Goal: Information Seeking & Learning: Understand process/instructions

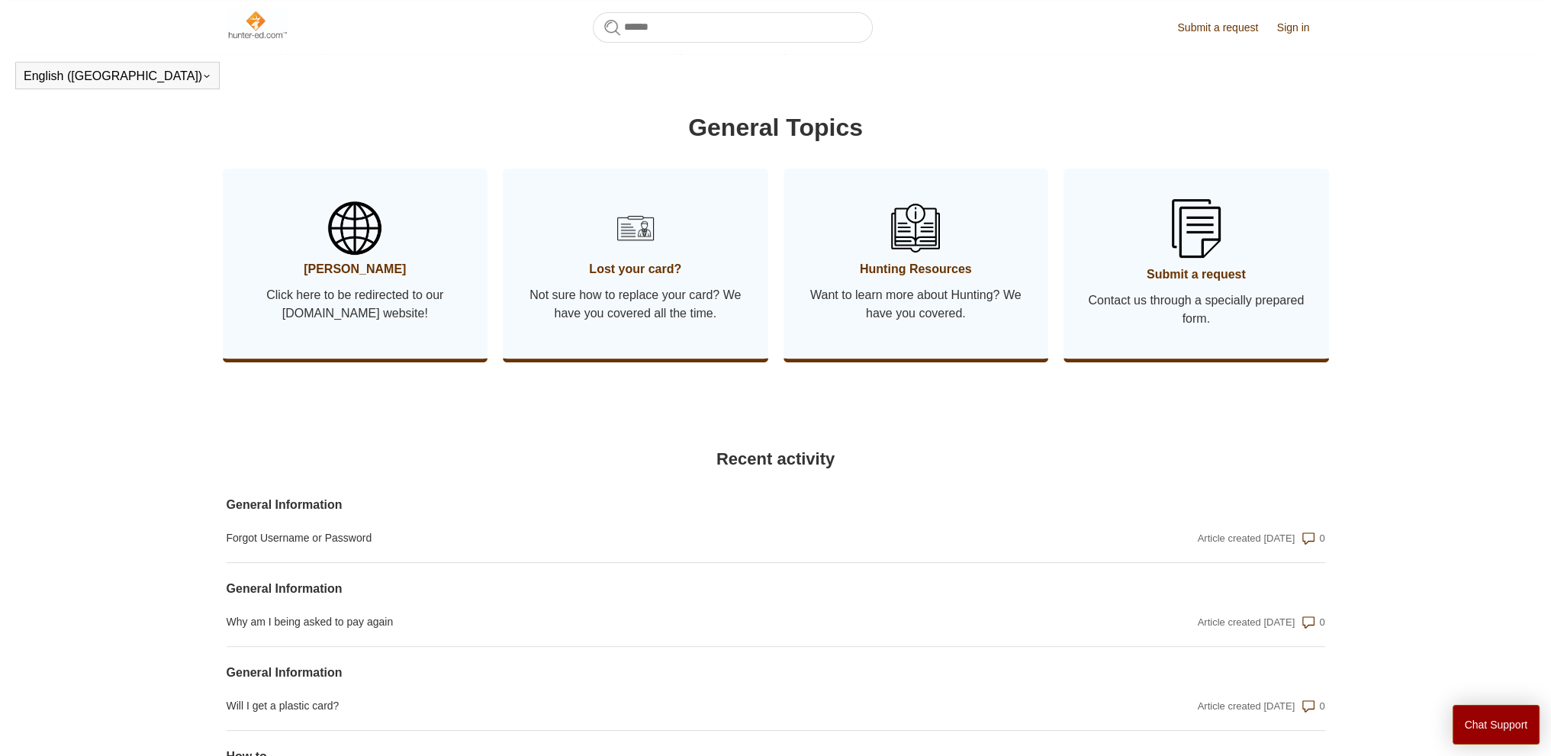
scroll to position [796, 0]
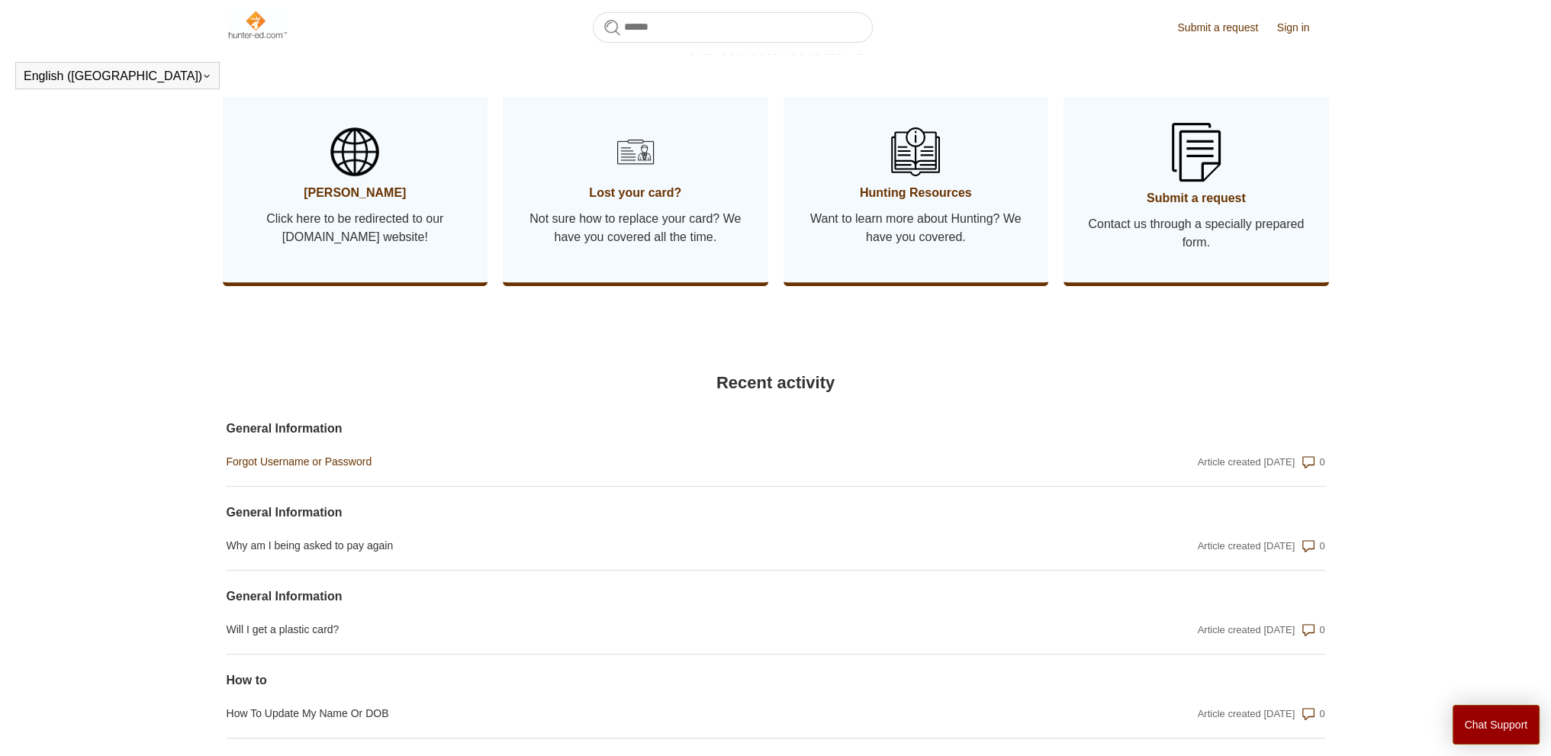
click at [333, 470] on link "Forgot Username or Password" at bounding box center [611, 462] width 769 height 16
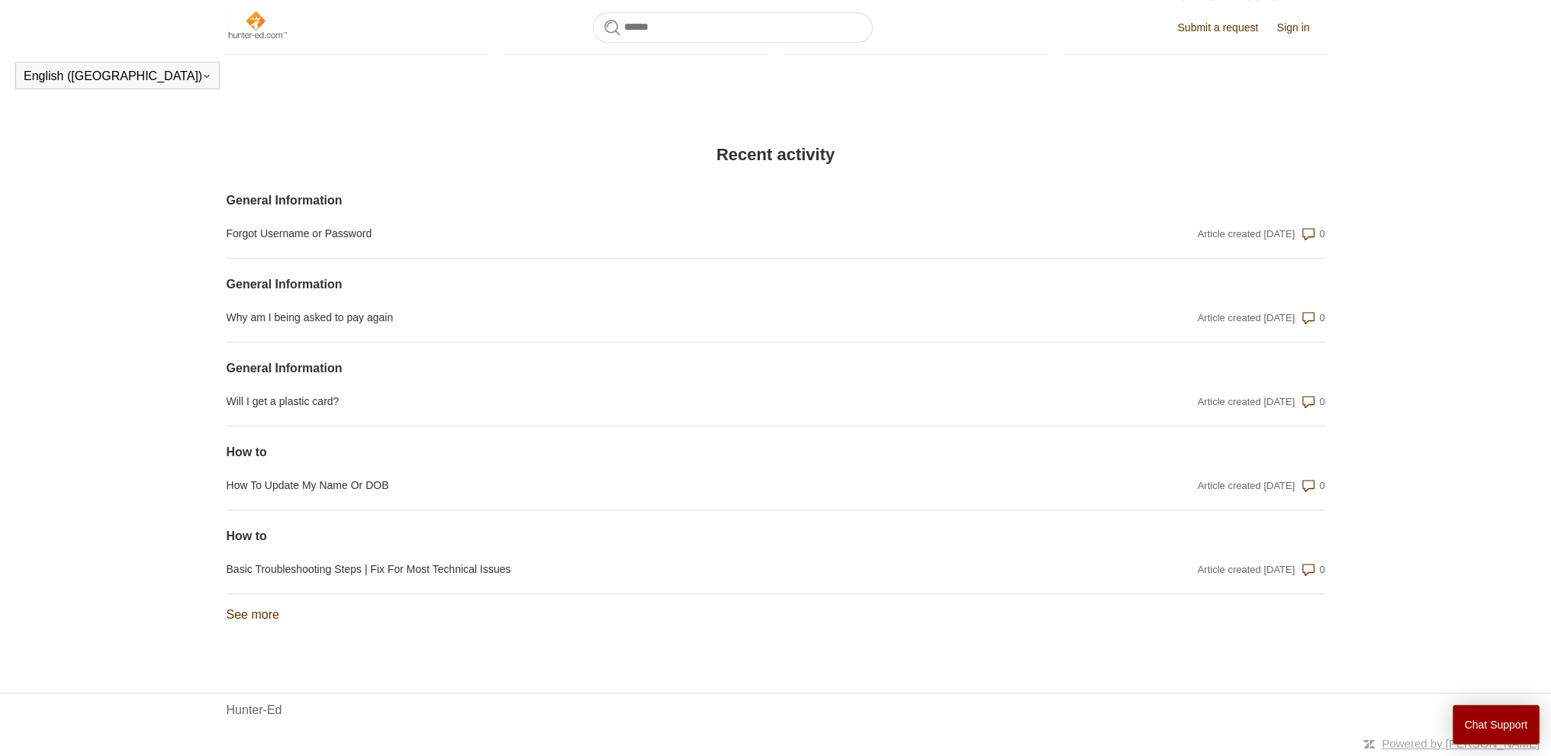
scroll to position [644, 0]
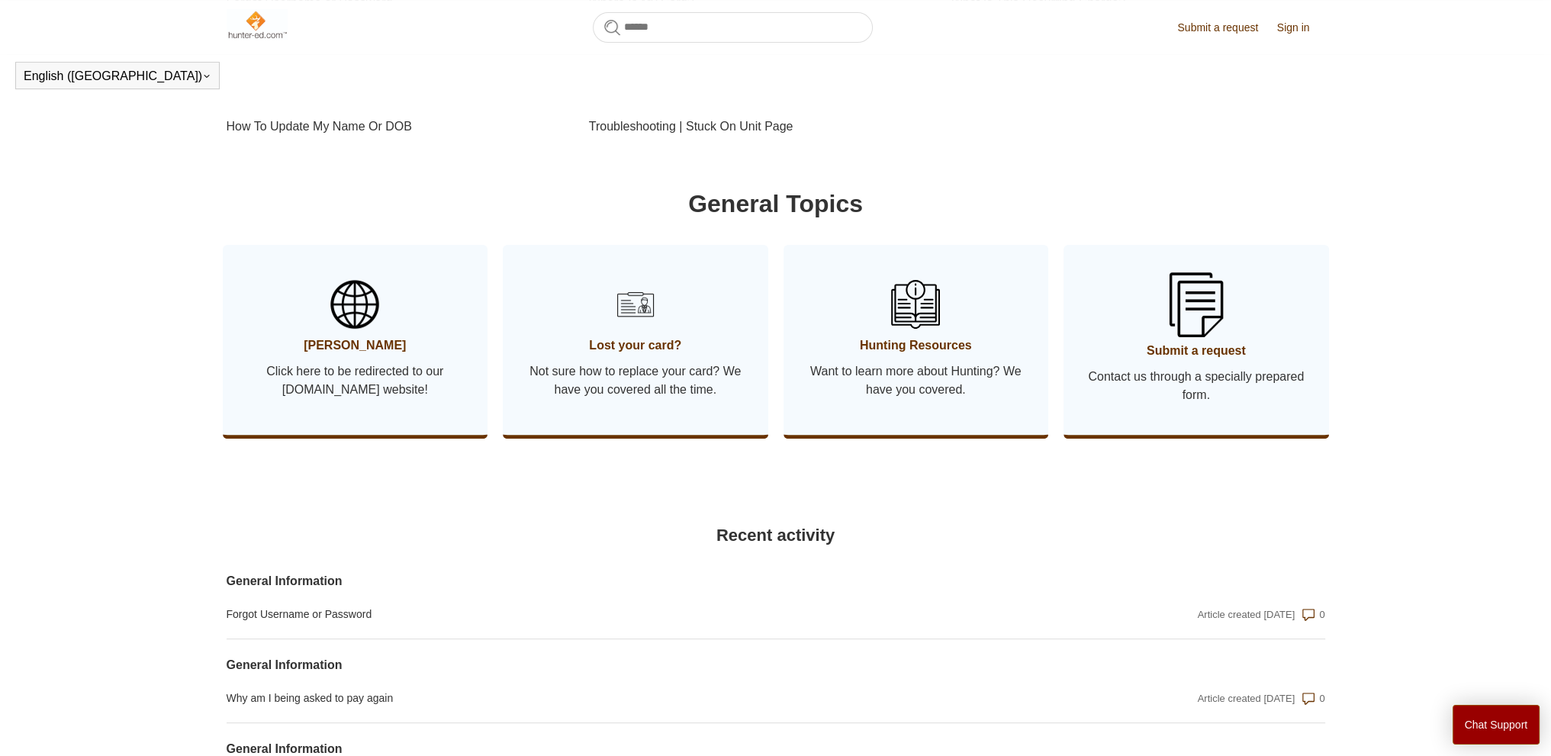
click at [1222, 404] on span "Contact us through a specially prepared form." at bounding box center [1196, 386] width 220 height 37
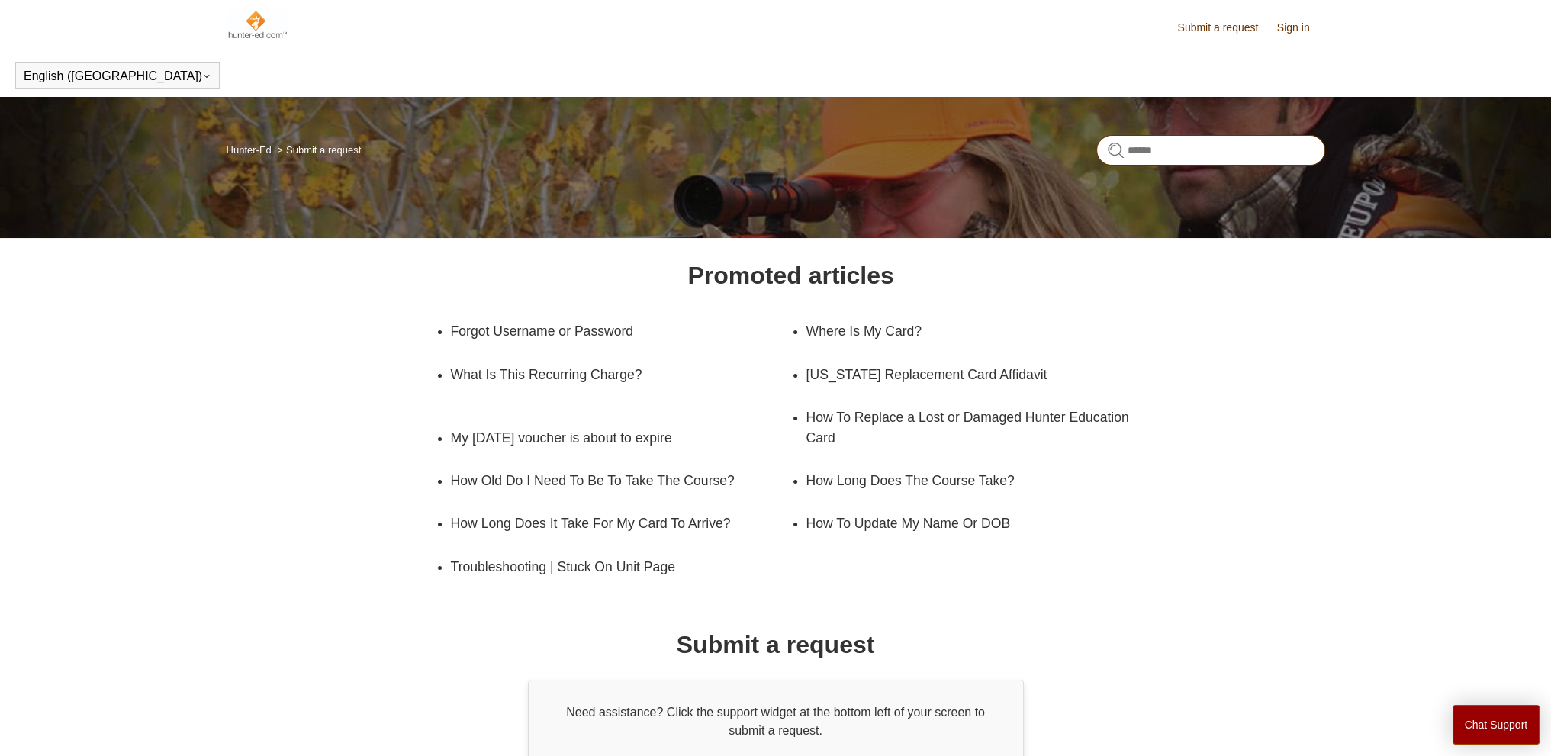
click at [1150, 151] on input "Search" at bounding box center [1210, 150] width 229 height 31
type input "**********"
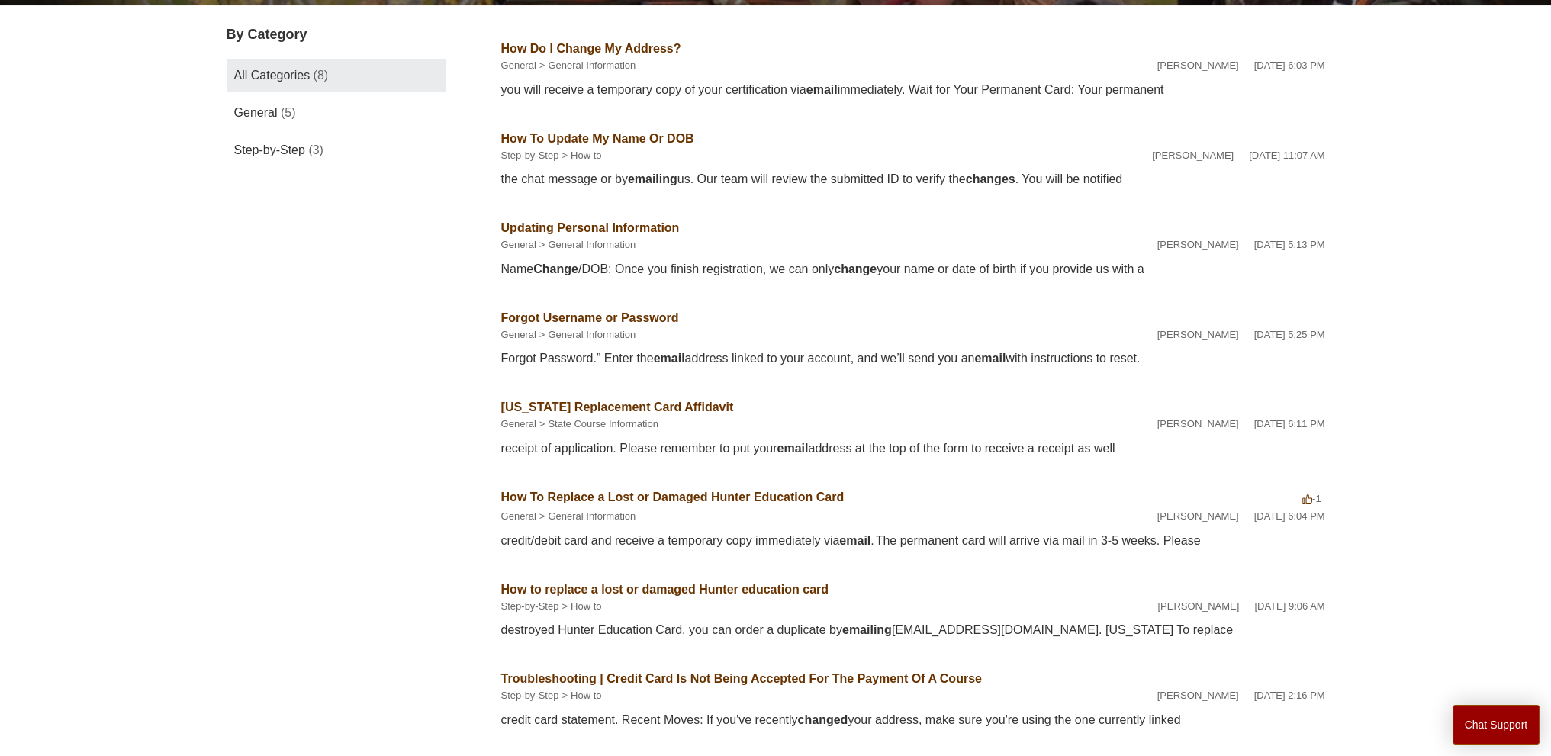
scroll to position [339, 0]
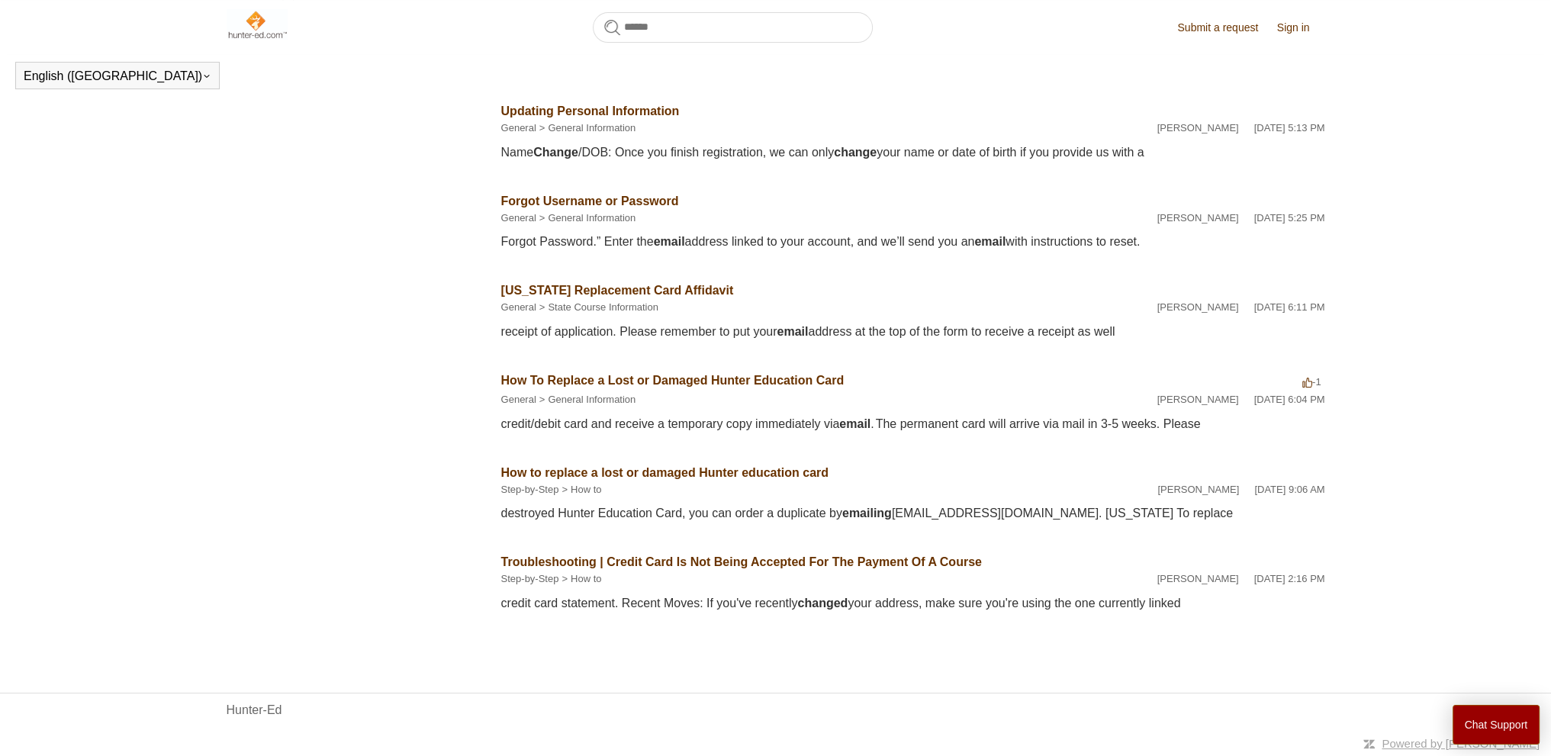
click at [1210, 28] on link "Submit a request" at bounding box center [1225, 28] width 96 height 16
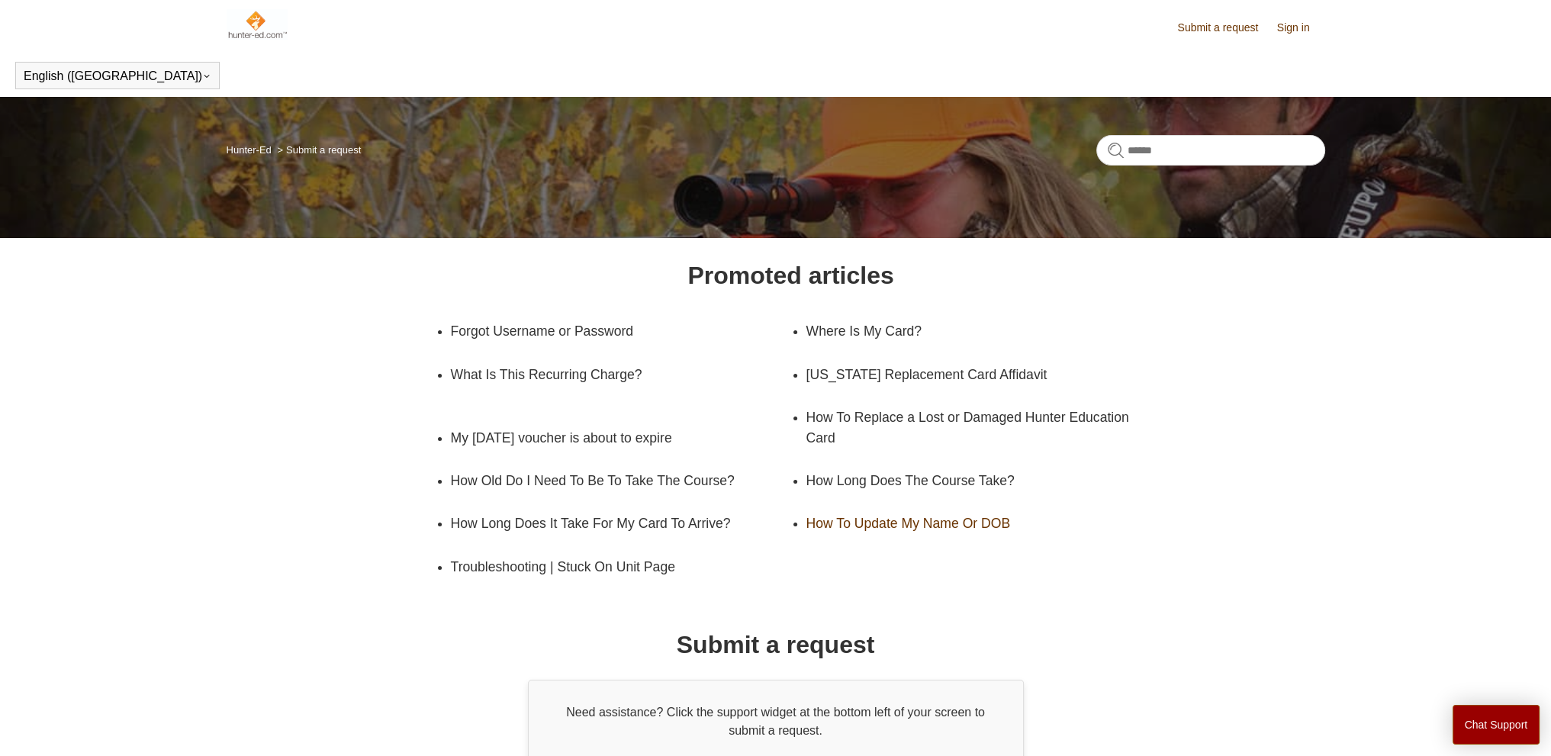
click at [885, 523] on link "How To Update My Name Or DOB" at bounding box center [964, 523] width 317 height 43
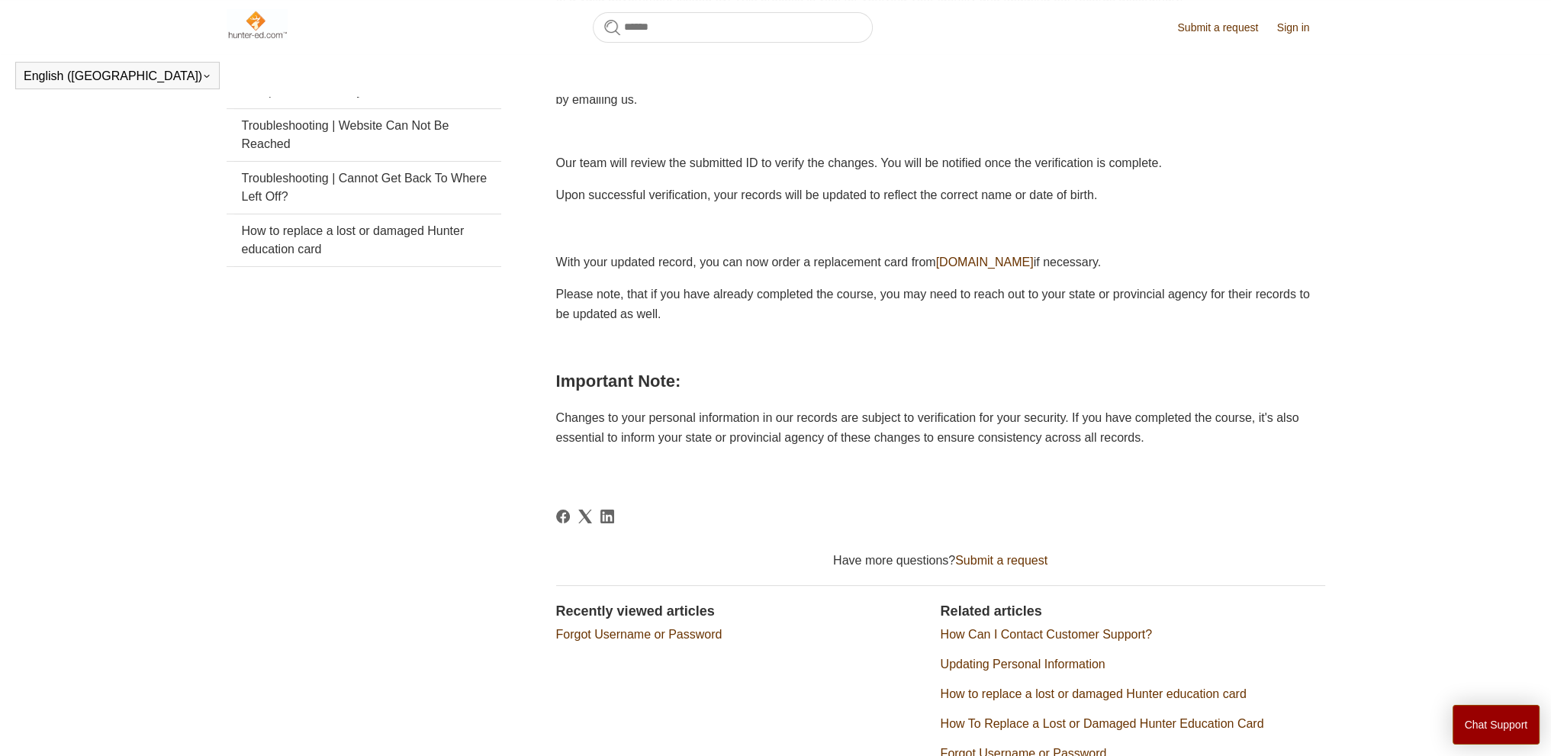
scroll to position [557, 0]
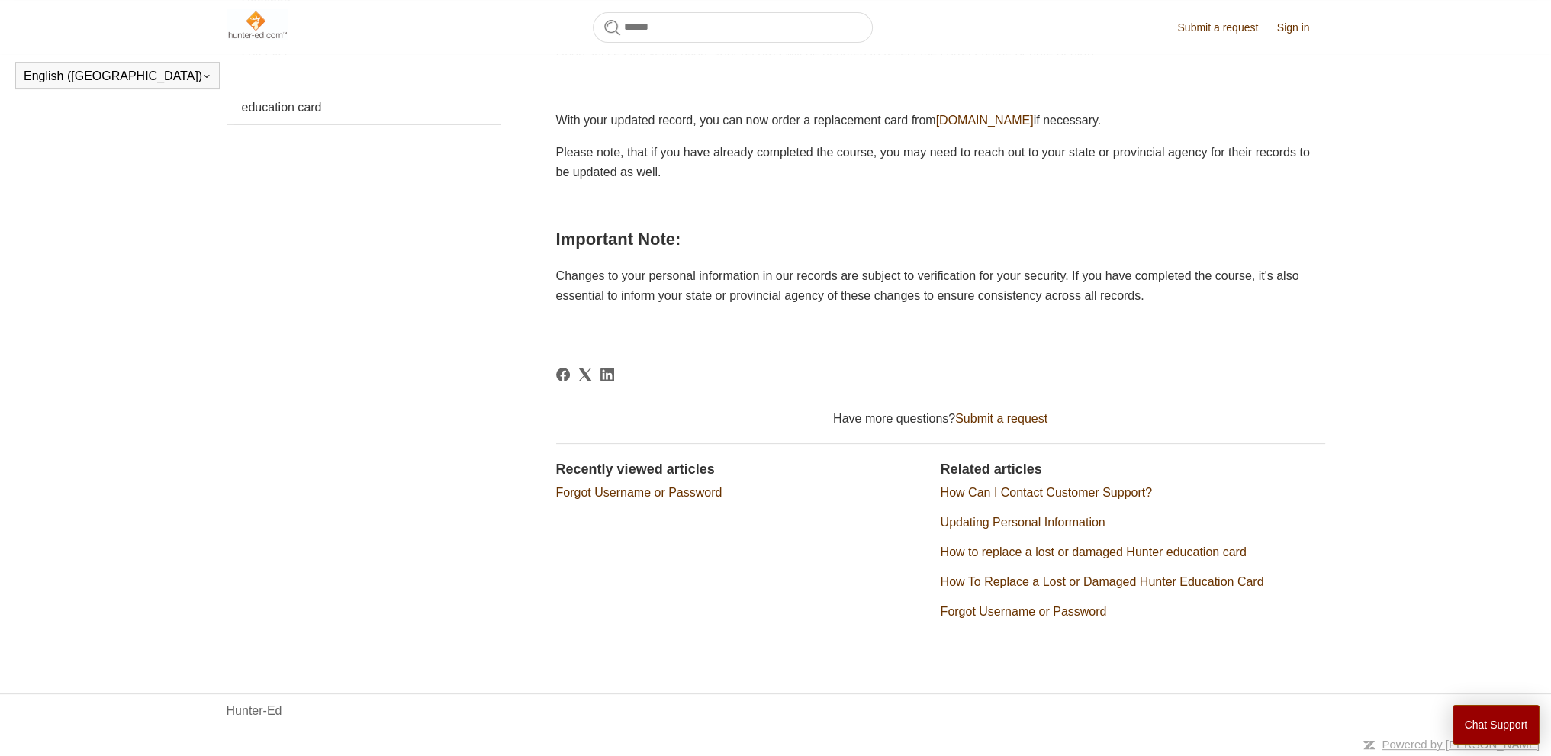
click at [1026, 521] on link "Updating Personal Information" at bounding box center [1023, 522] width 165 height 13
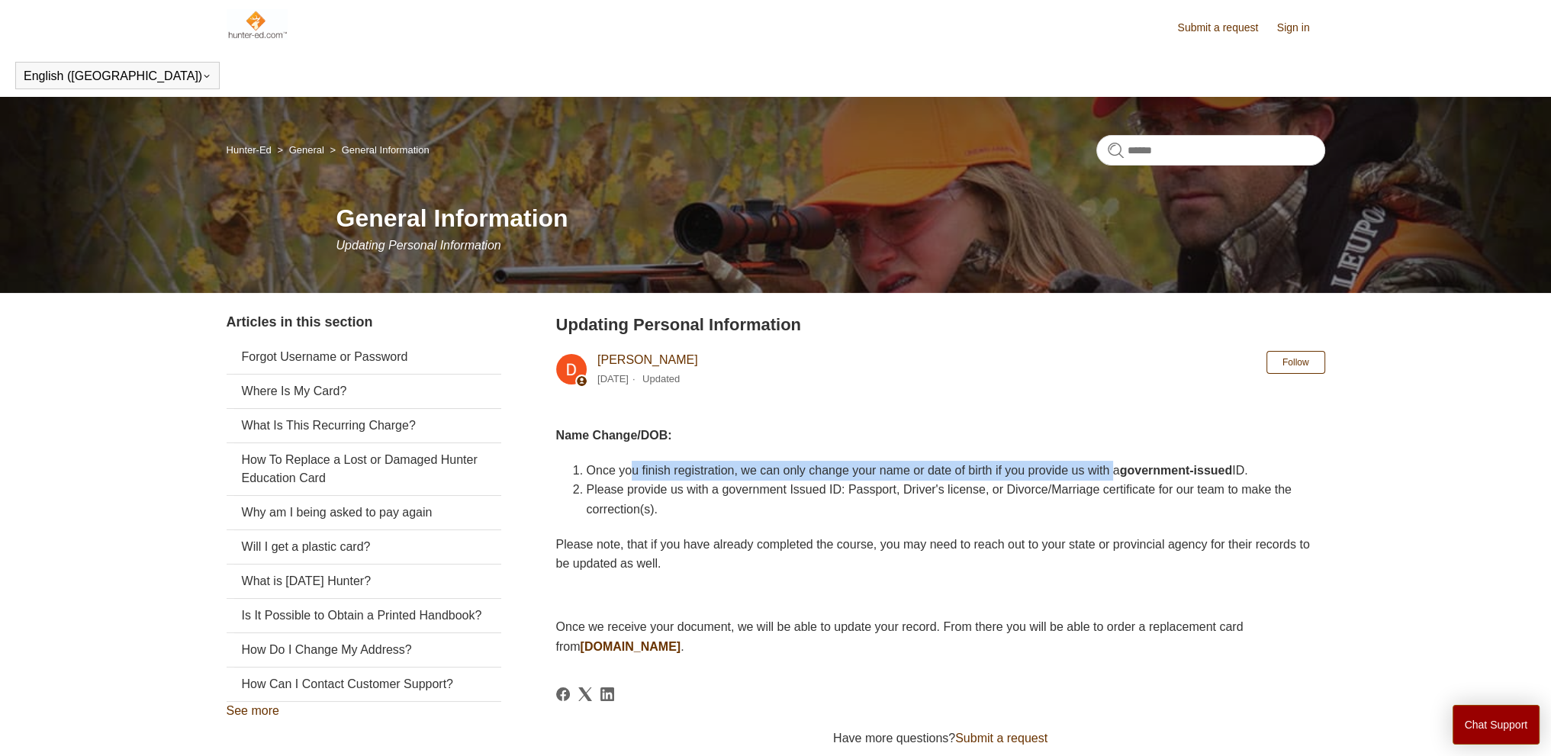
drag, startPoint x: 769, startPoint y: 469, endPoint x: 1166, endPoint y: 478, distance: 397.5
click at [1166, 478] on li "Once you finish registration, we can only change your name or date of birth if …" at bounding box center [956, 471] width 738 height 20
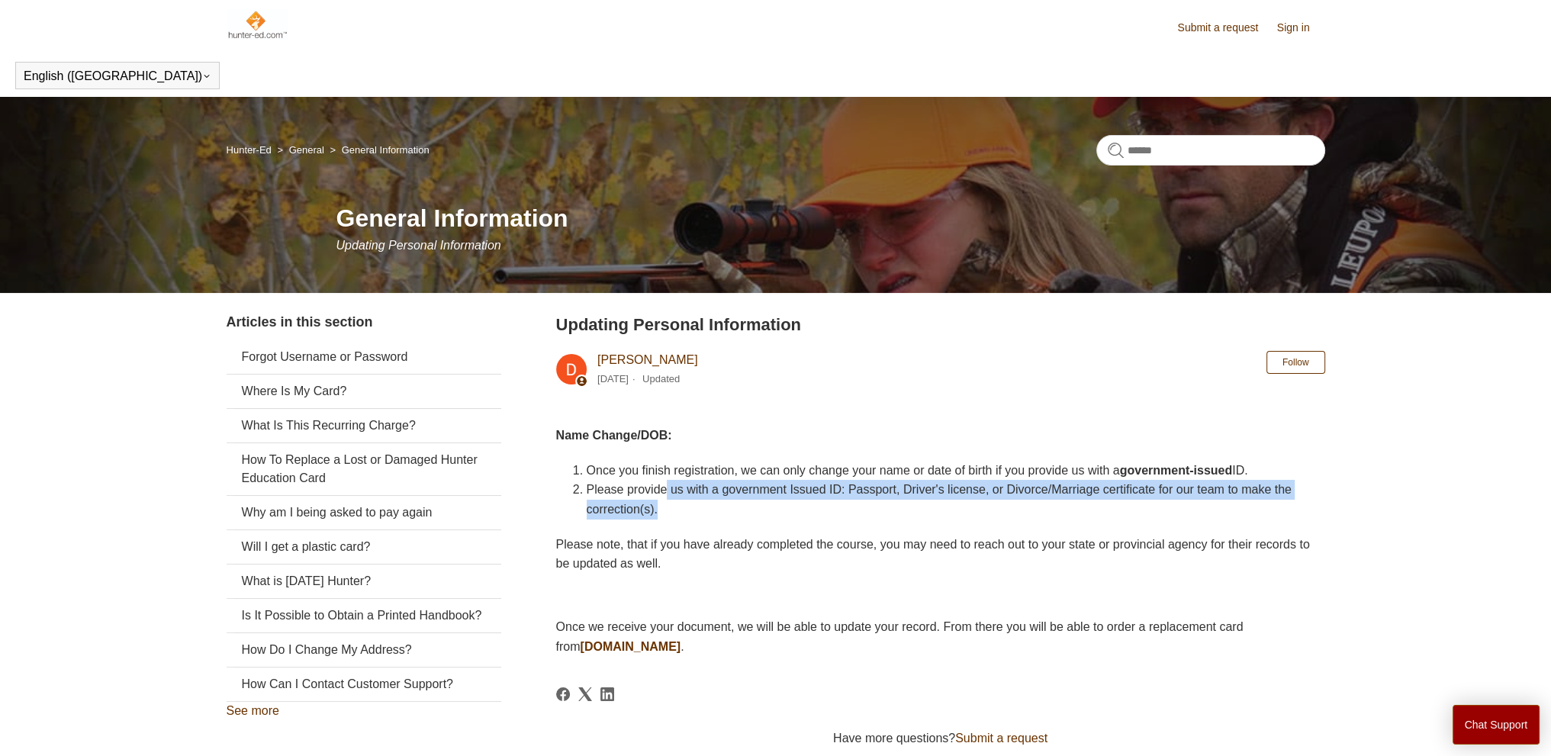
drag, startPoint x: 778, startPoint y: 498, endPoint x: 841, endPoint y: 511, distance: 64.6
click at [841, 511] on li "Please provide us with a government Issued ID: Passport, Driver's license, or D…" at bounding box center [956, 499] width 738 height 39
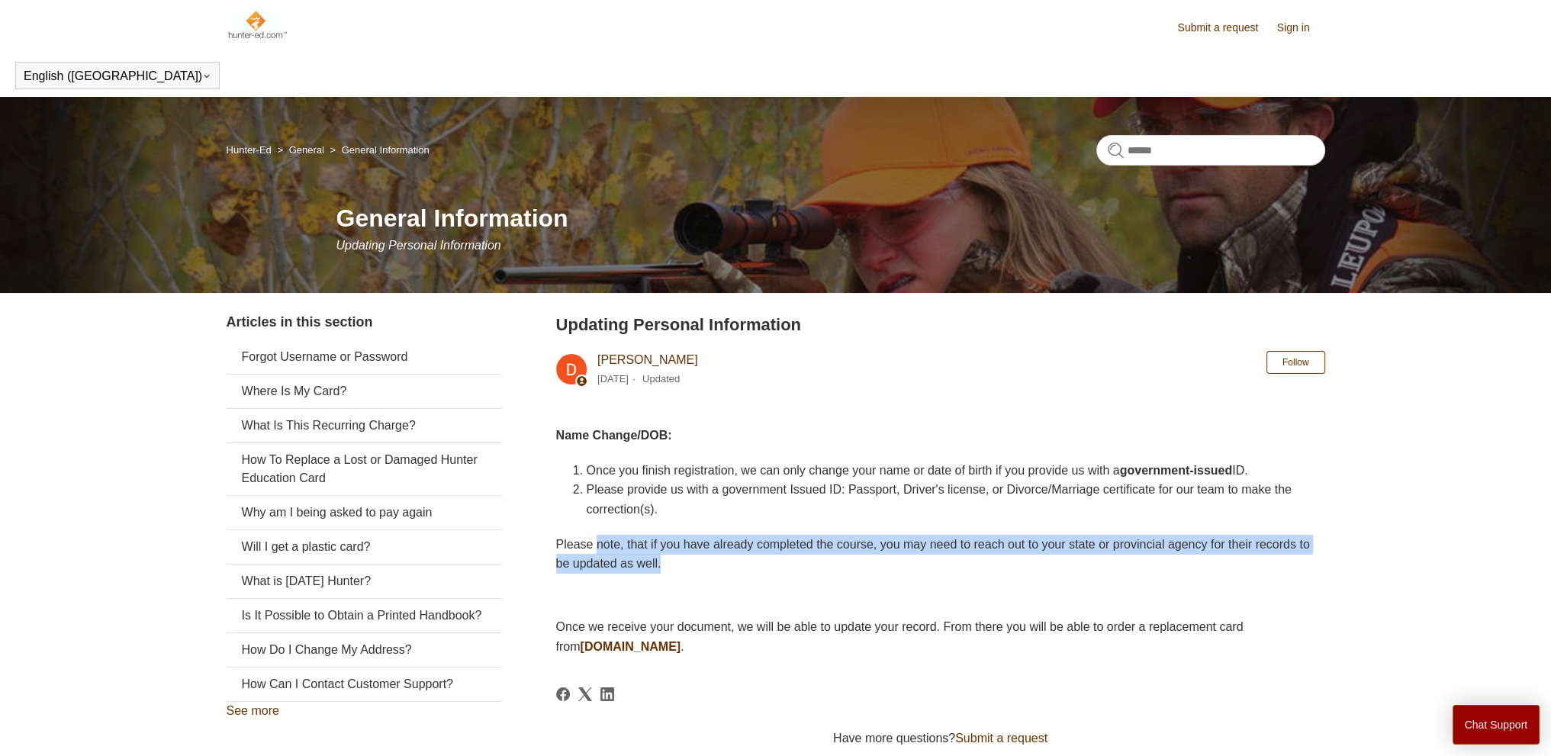
drag, startPoint x: 599, startPoint y: 542, endPoint x: 830, endPoint y: 578, distance: 233.9
click at [822, 568] on p "Please note, that if you have already completed the course, you may need to rea…" at bounding box center [940, 554] width 769 height 39
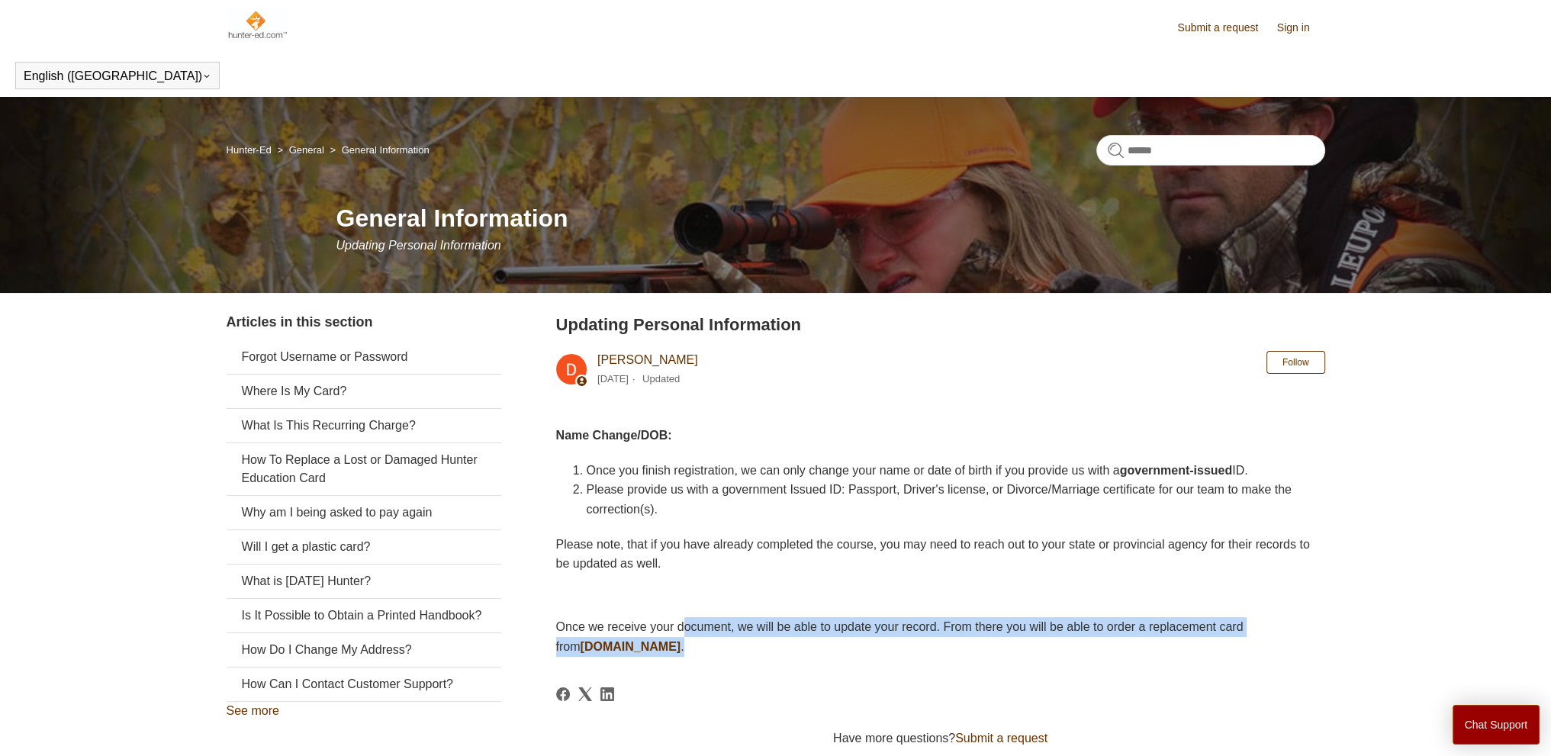
drag, startPoint x: 705, startPoint y: 622, endPoint x: 803, endPoint y: 638, distance: 99.7
click at [814, 642] on p "Once we receive your document, we will be able to update your record. From ther…" at bounding box center [940, 636] width 769 height 39
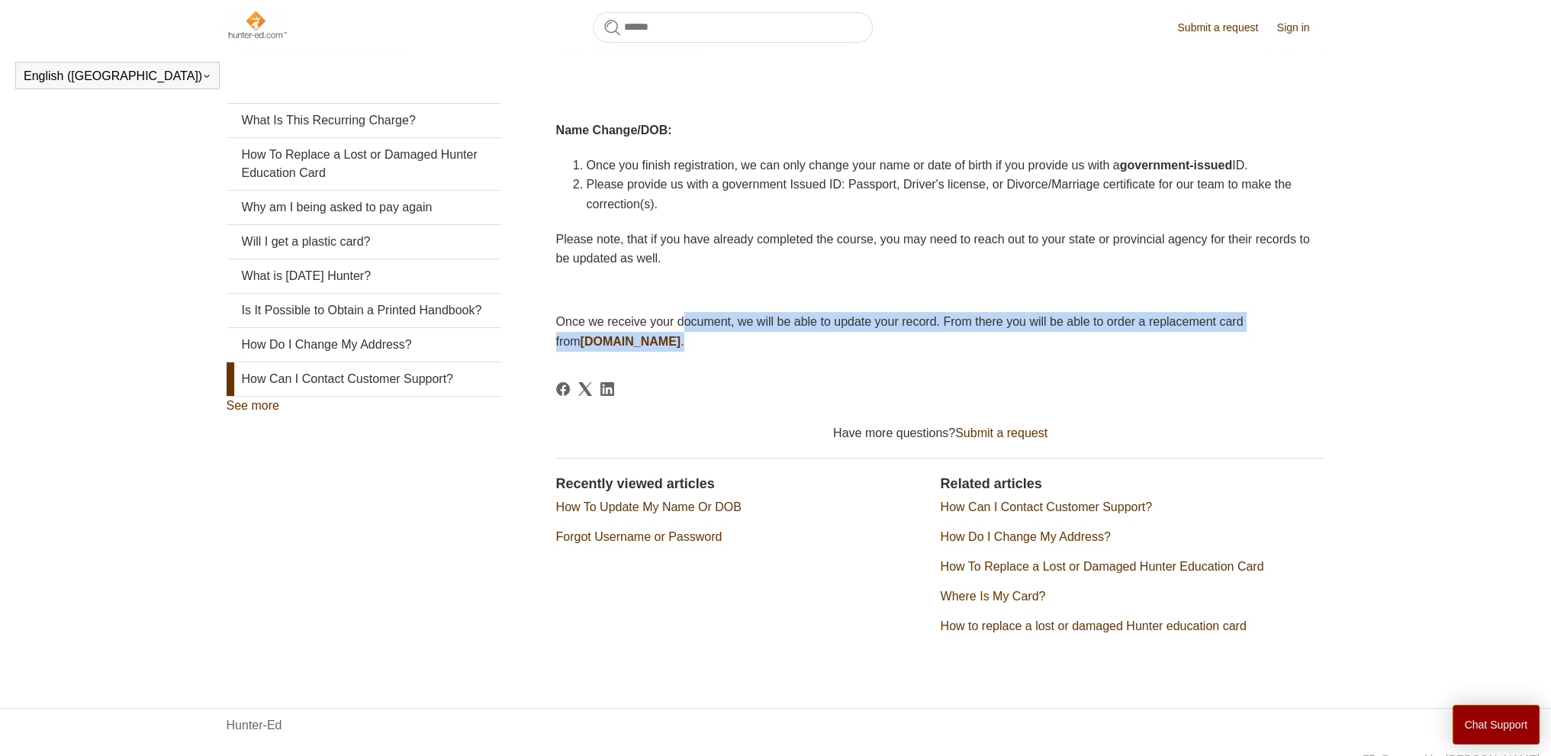
click at [372, 393] on link "How Can I Contact Customer Support?" at bounding box center [364, 379] width 275 height 34
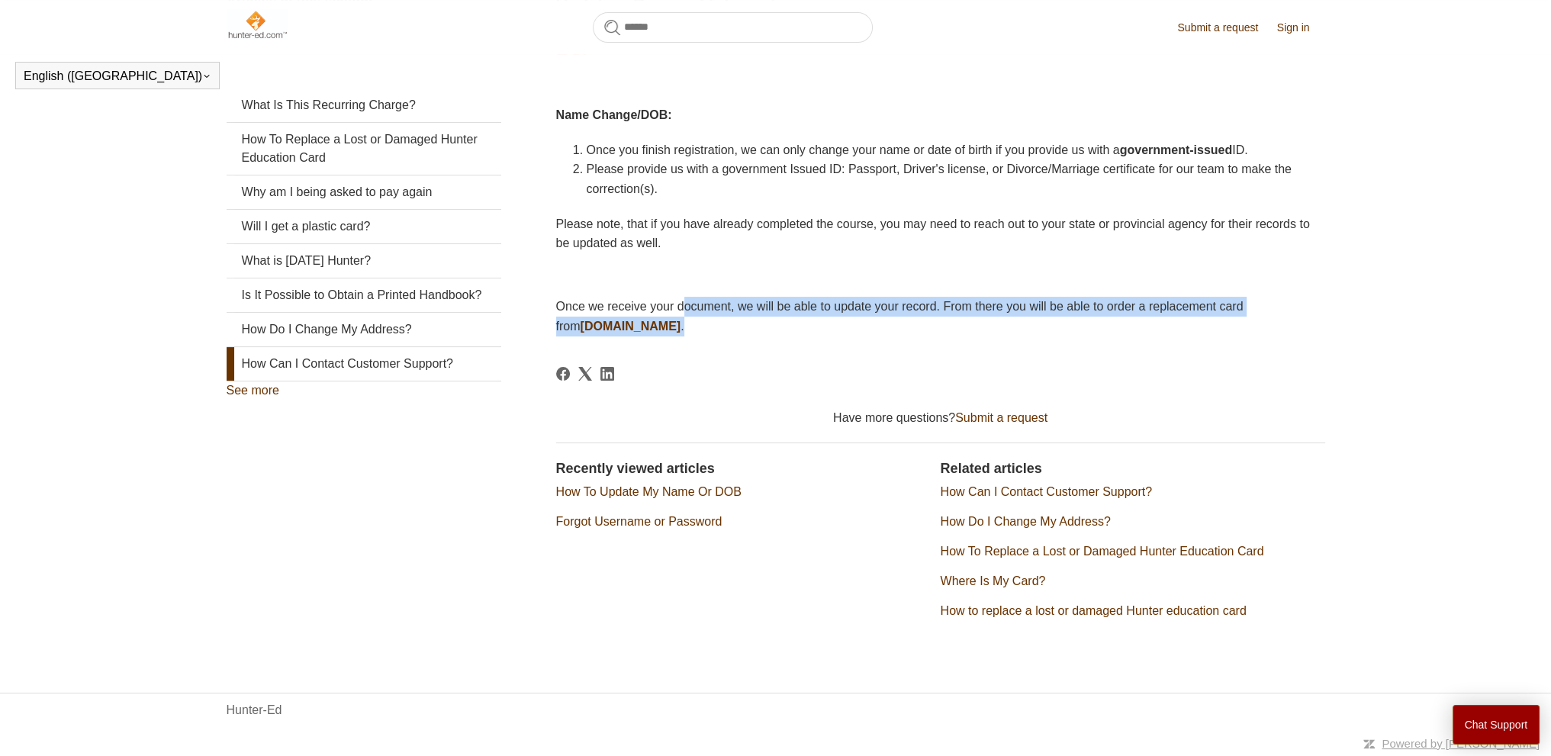
scroll to position [262, 0]
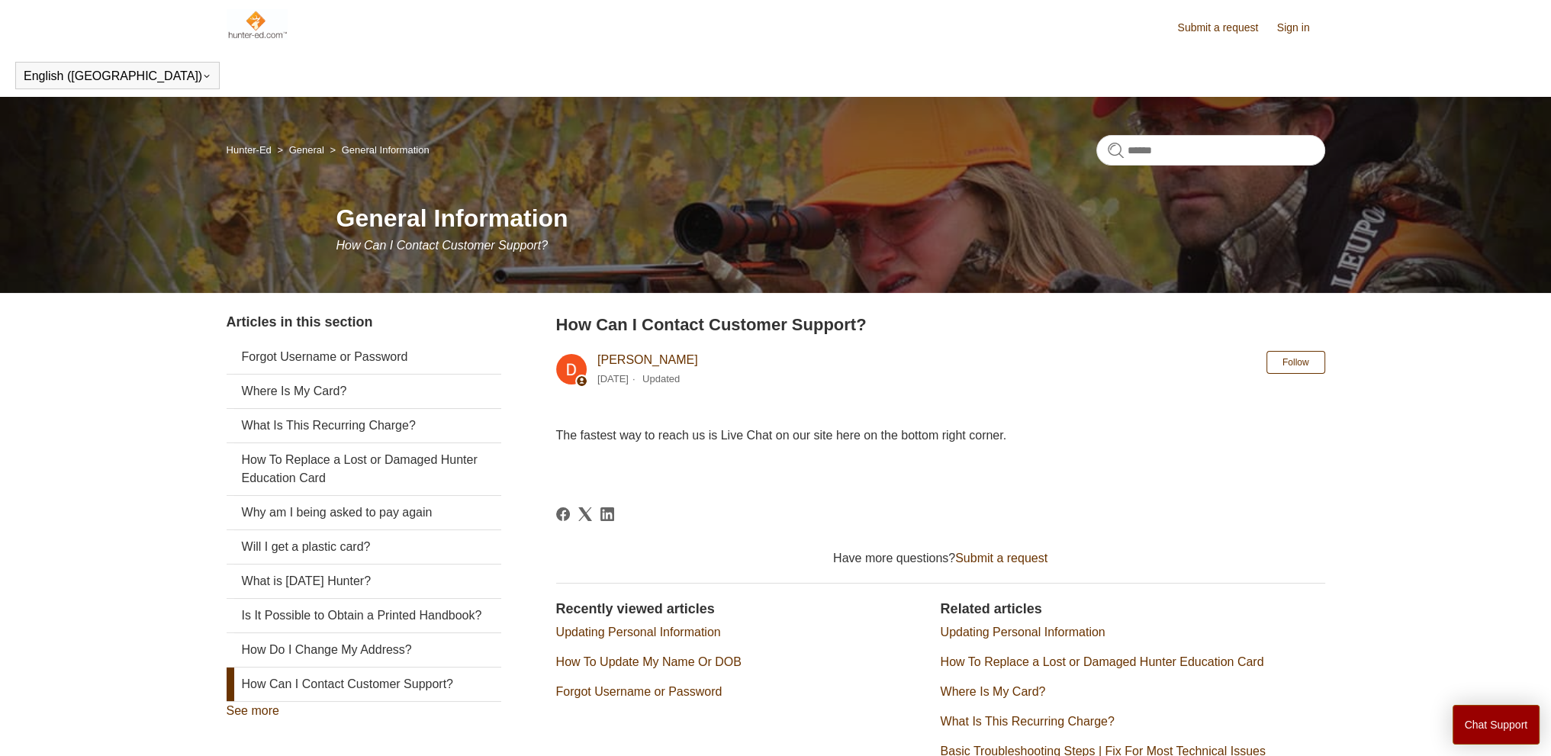
scroll to position [140, 0]
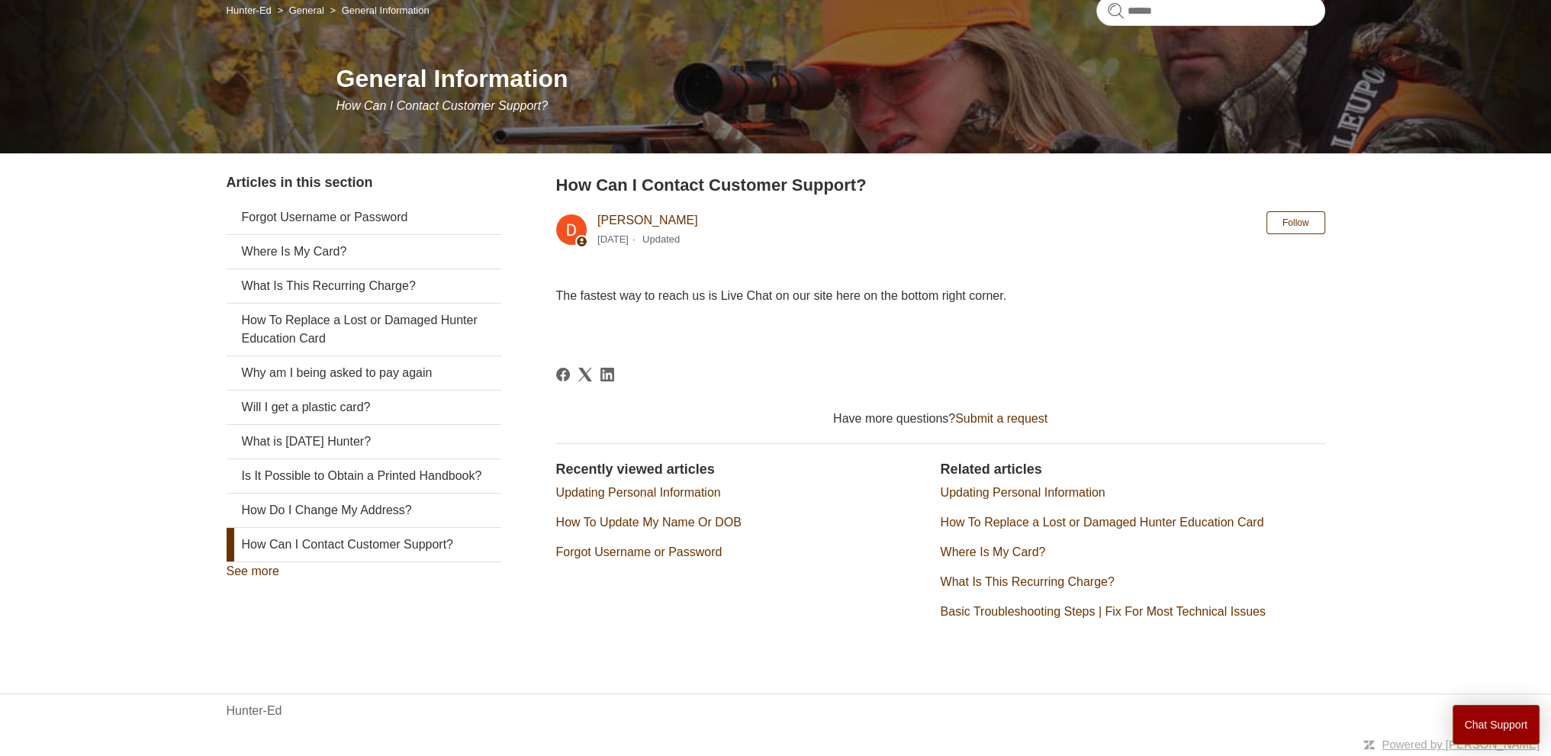
click at [713, 494] on link "Updating Personal Information" at bounding box center [638, 492] width 165 height 13
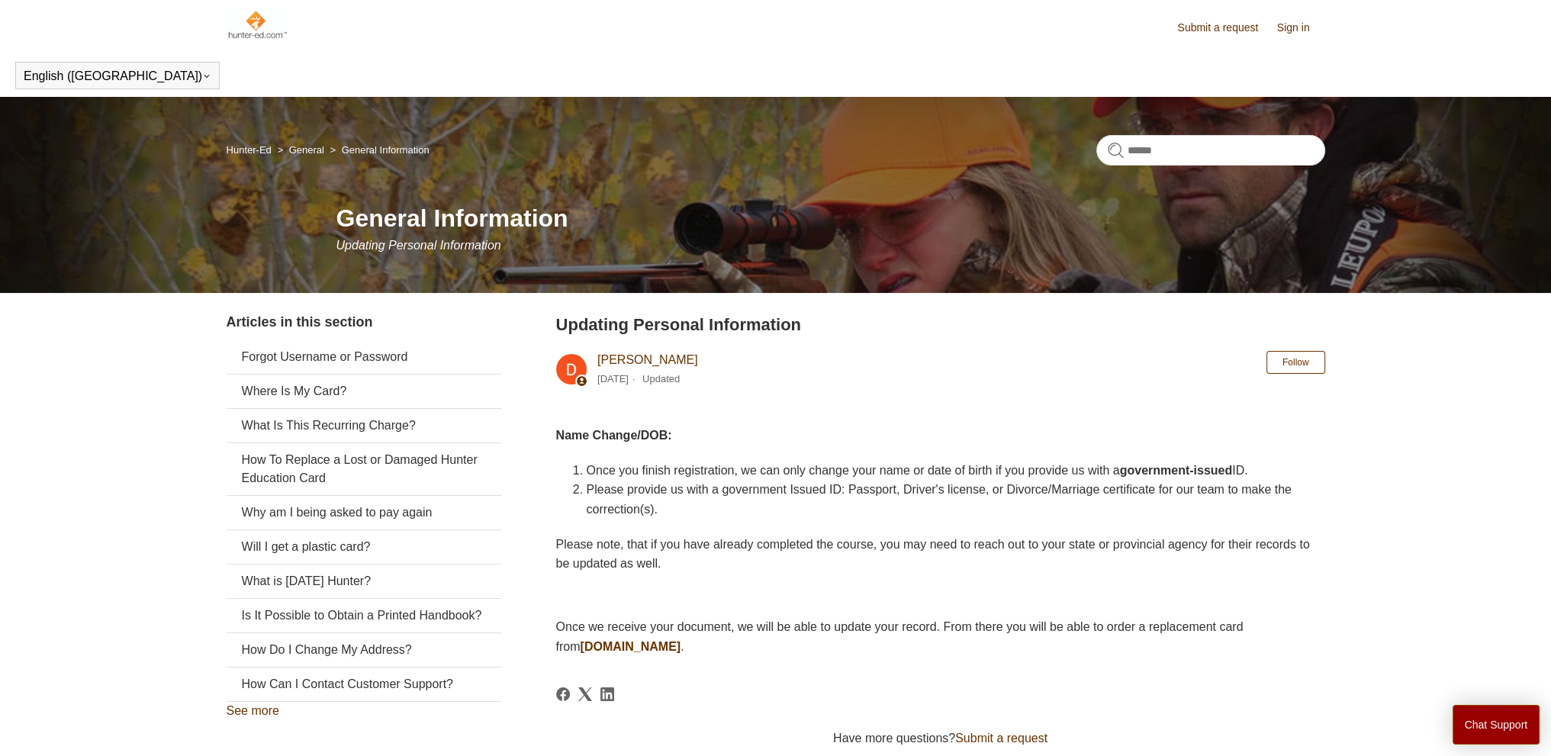
click at [715, 494] on span "Please provide us with a government Issued ID: Passport, Driver's license, or D…" at bounding box center [939, 499] width 705 height 33
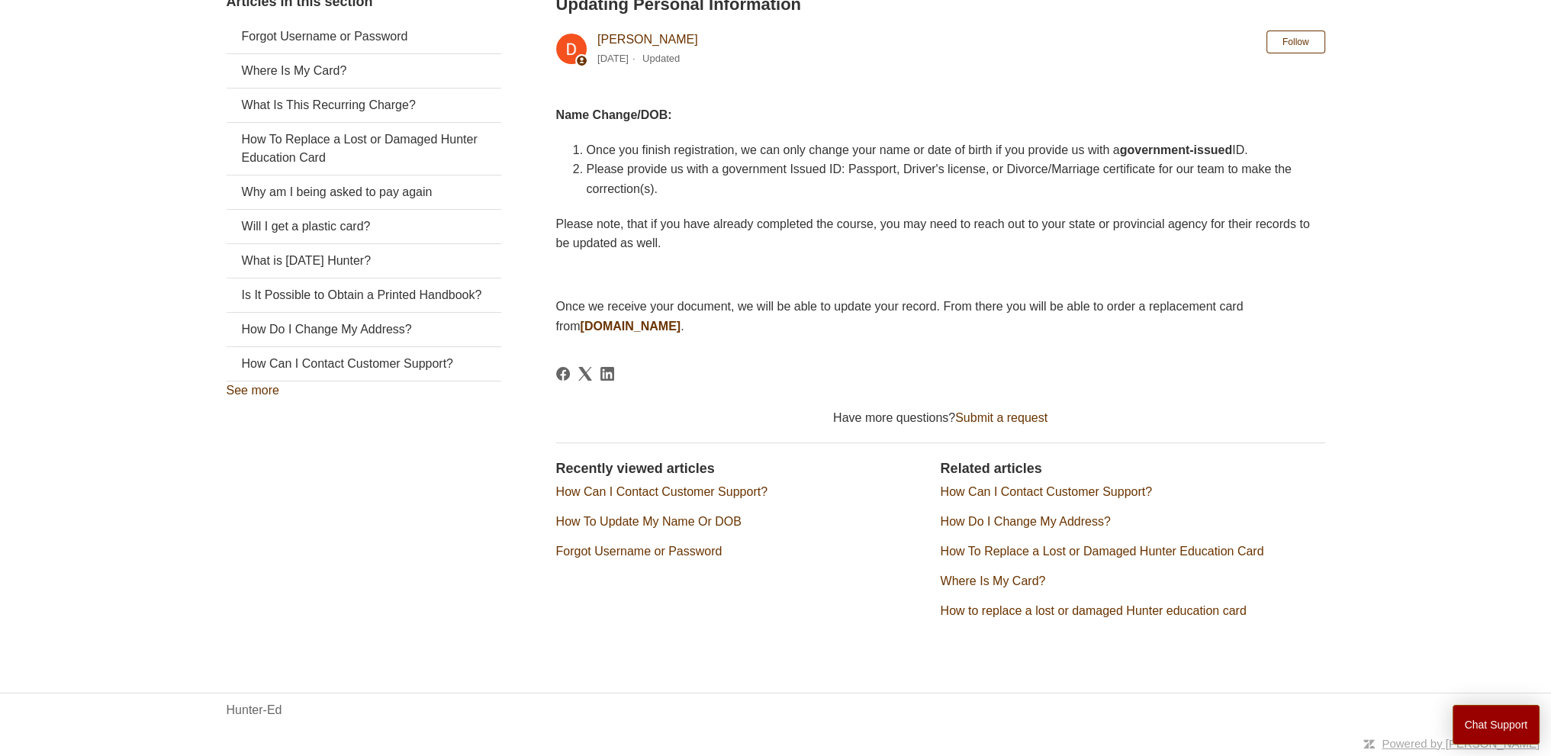
click at [729, 639] on div "Recently viewed articles How Can I Contact Customer Support? How To Update My N…" at bounding box center [940, 544] width 769 height 204
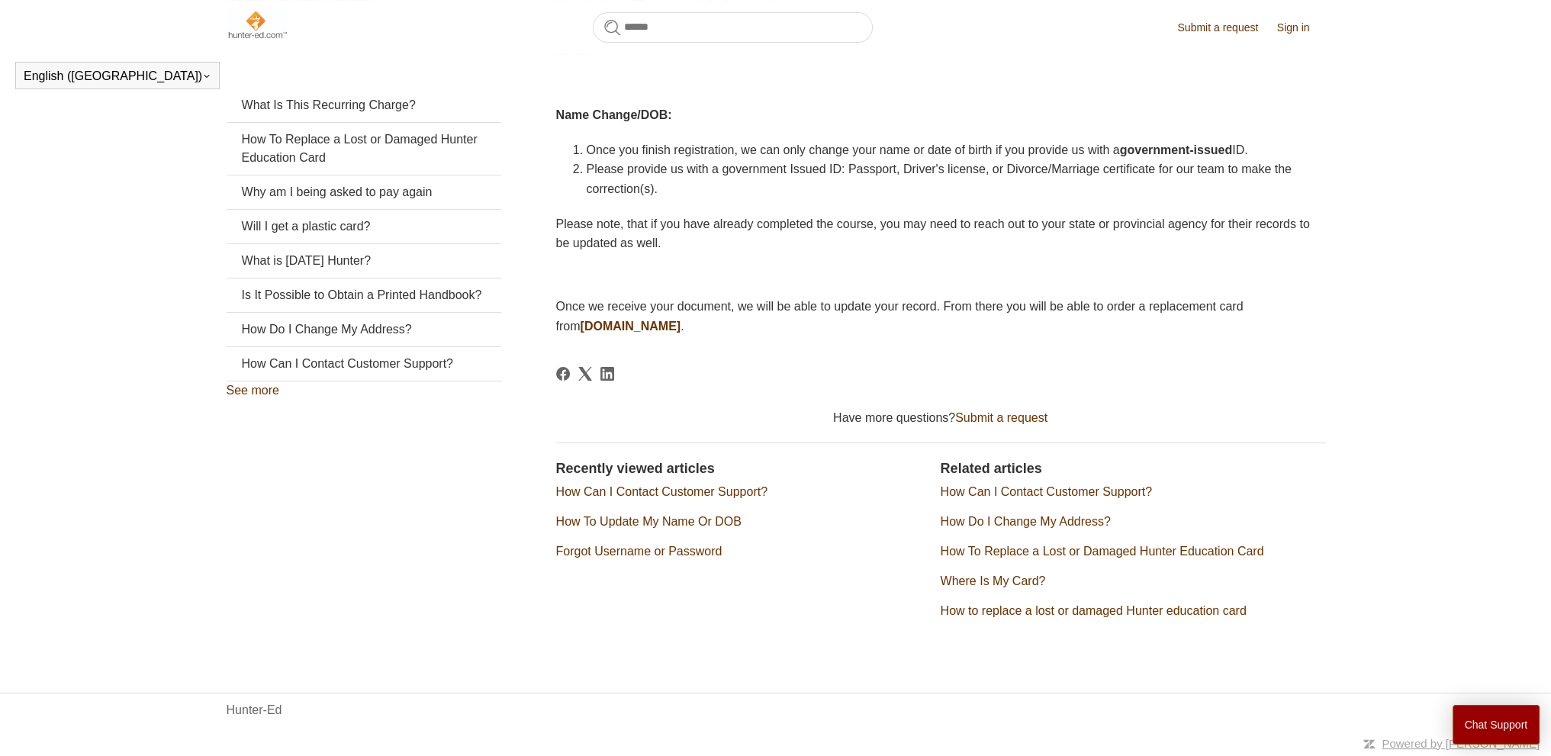
click at [818, 425] on div "Have more questions? Submit a request" at bounding box center [940, 418] width 769 height 18
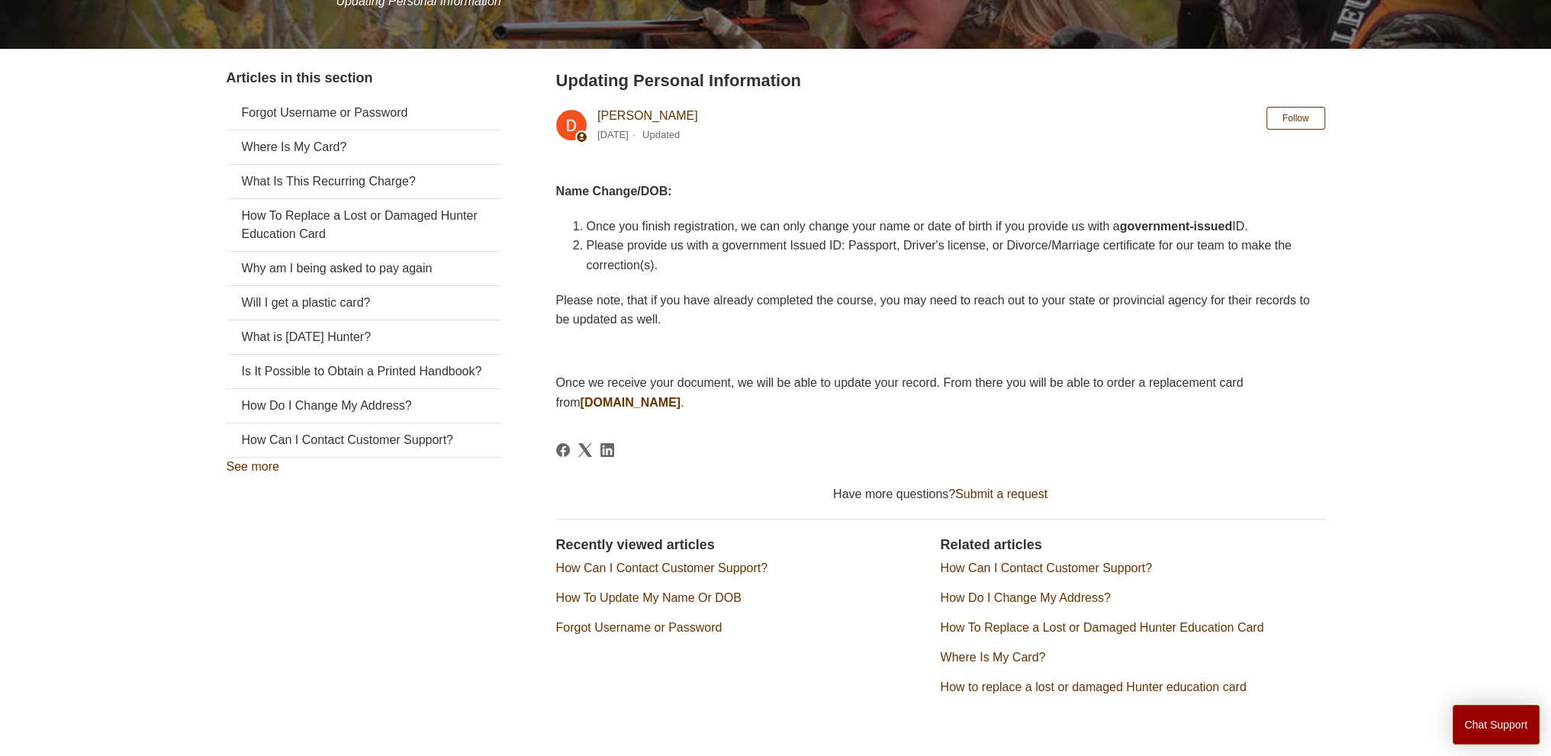
scroll to position [168, 0]
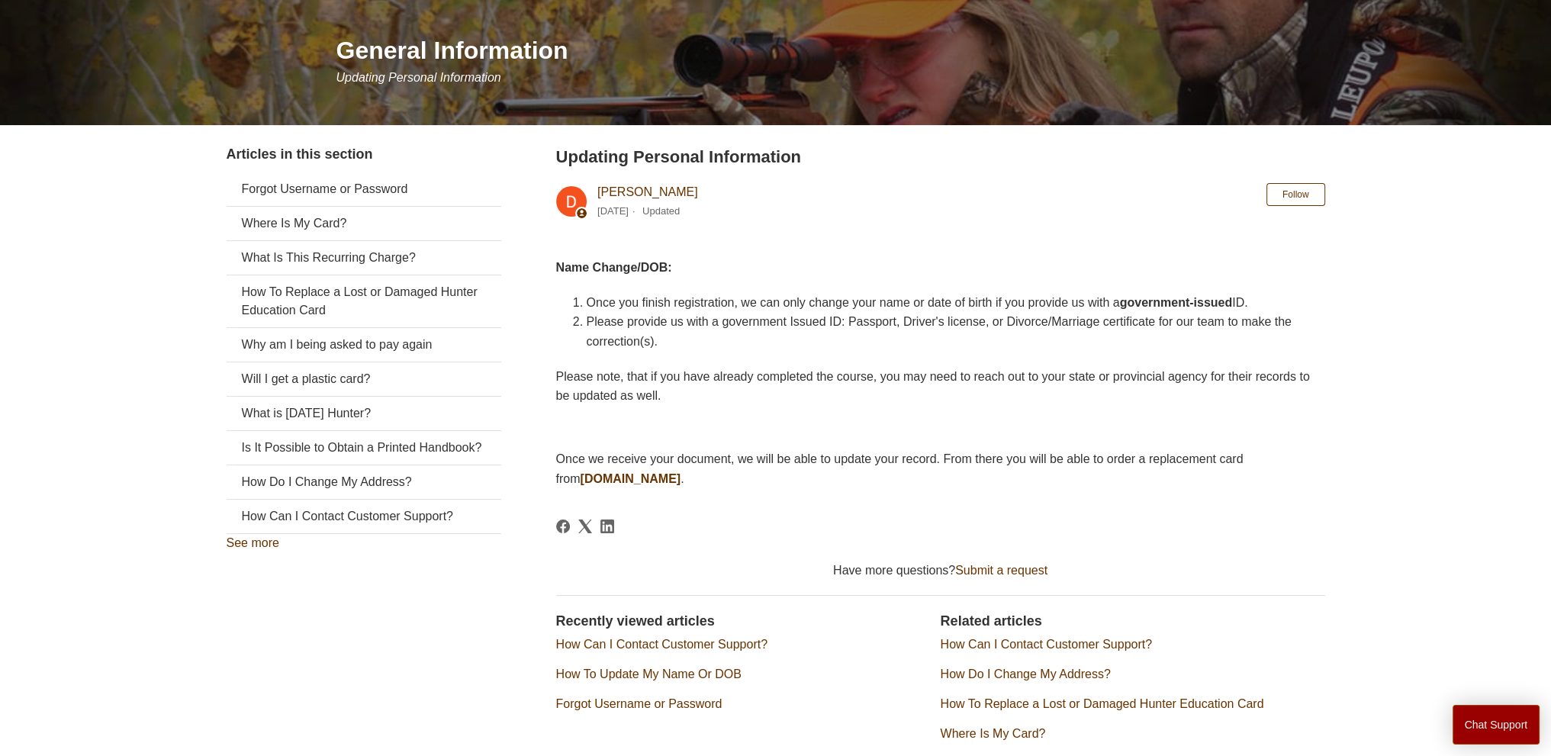
click at [82, 449] on main "Hunter-Ed General General Information General Information Updating Personal Inf…" at bounding box center [775, 364] width 1551 height 870
